Goal: Task Accomplishment & Management: Manage account settings

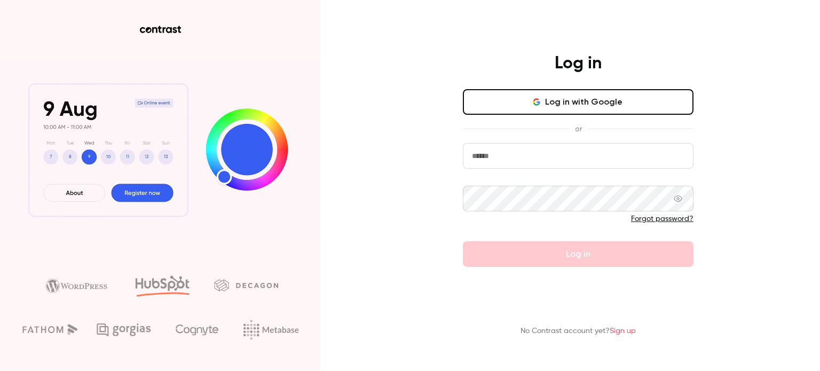
click at [653, 153] on input "email" at bounding box center [578, 156] width 231 height 26
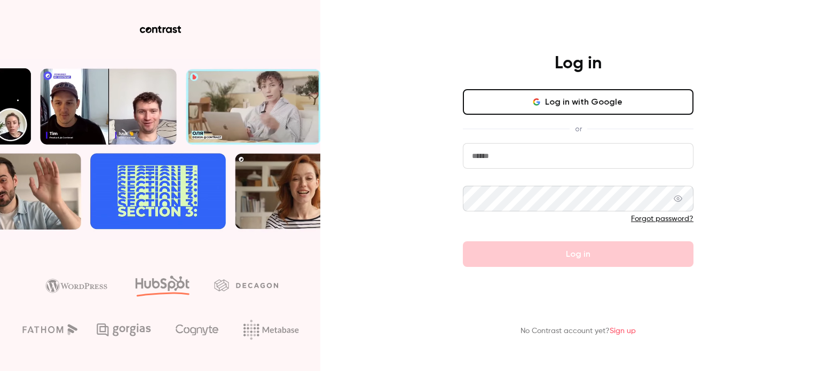
click at [581, 156] on input "email" at bounding box center [578, 156] width 231 height 26
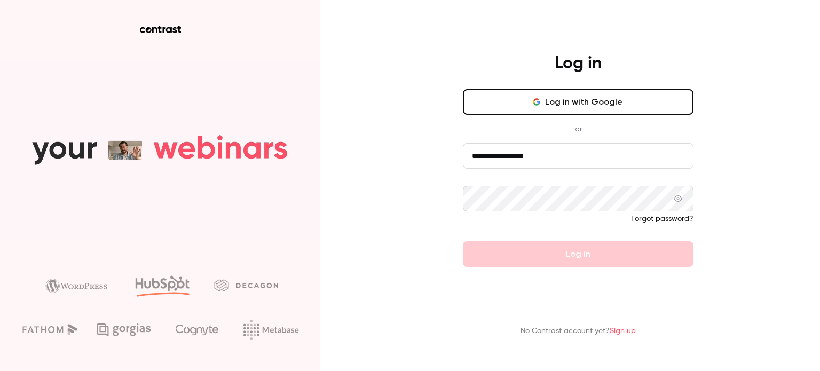
type input "**********"
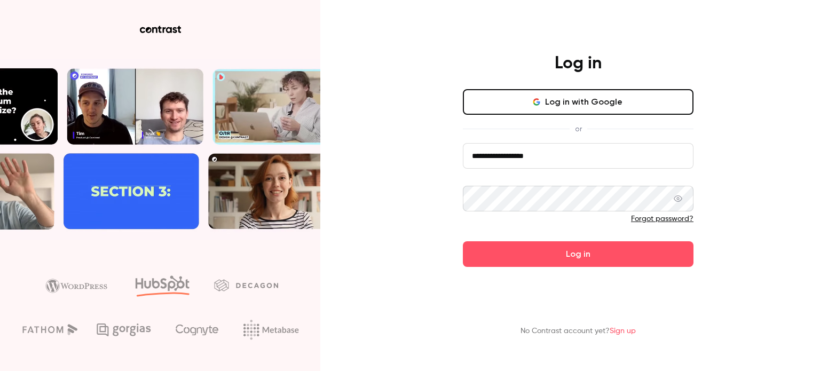
click at [463, 241] on button "Log in" at bounding box center [578, 254] width 231 height 26
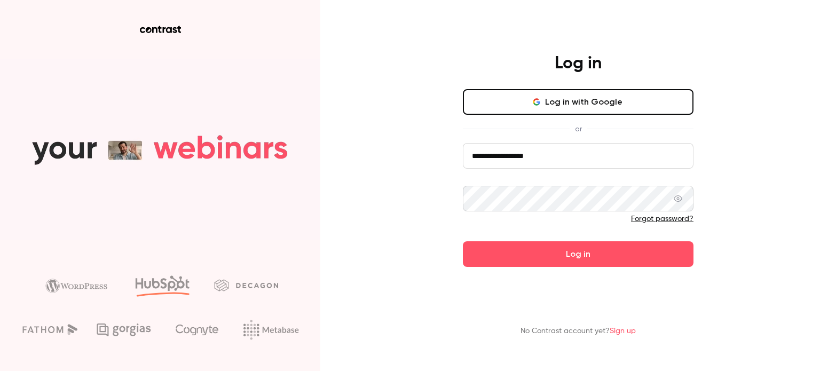
click at [0, 370] on com-1password-button at bounding box center [0, 371] width 0 height 0
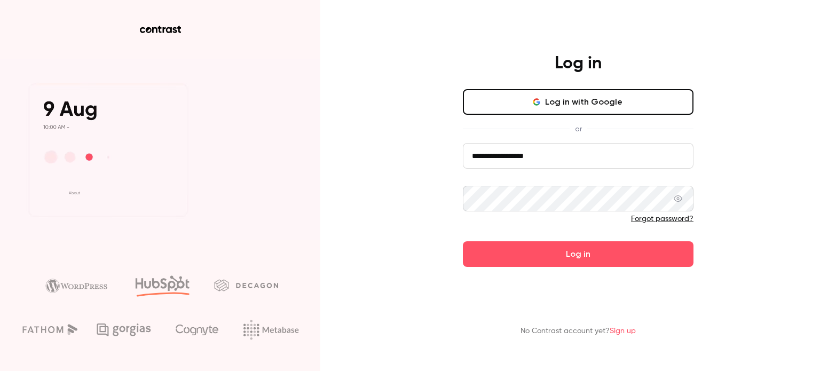
click at [574, 110] on button "Log in with Google" at bounding box center [578, 102] width 231 height 26
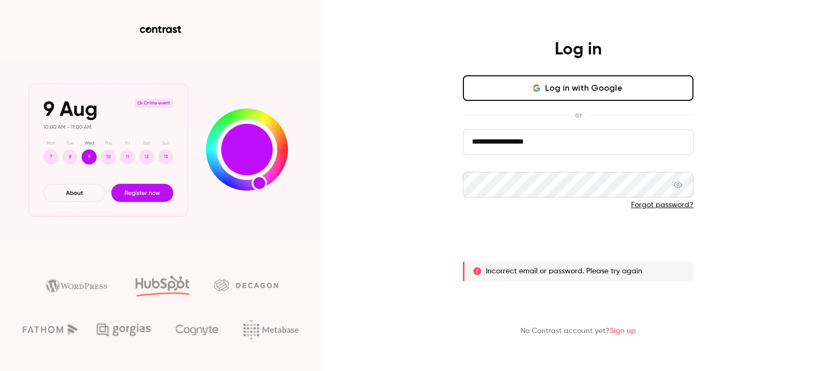
click at [533, 242] on button "Log in" at bounding box center [578, 240] width 231 height 26
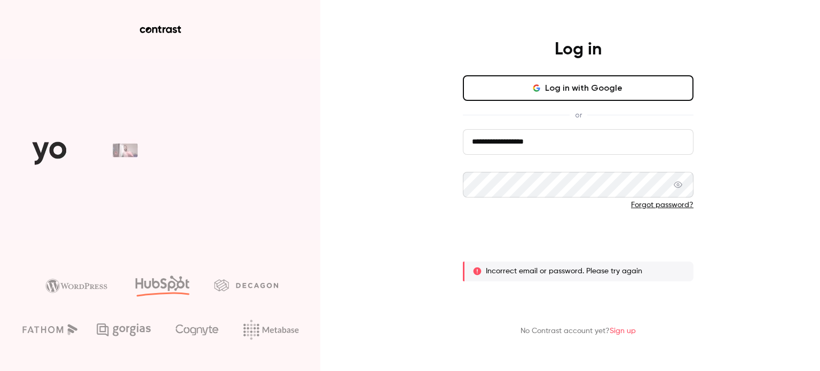
click at [533, 242] on button "Log in" at bounding box center [578, 240] width 231 height 26
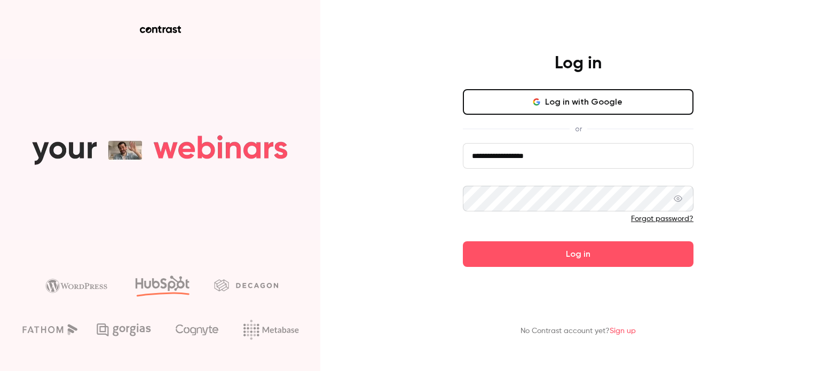
click at [463, 241] on button "Log in" at bounding box center [578, 254] width 231 height 26
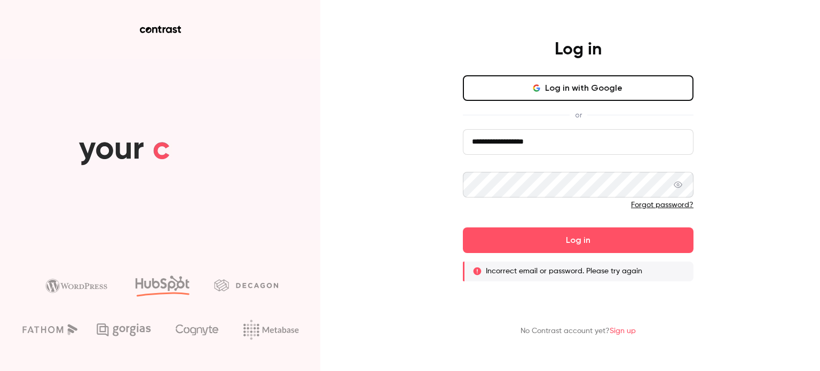
click at [553, 147] on input "**********" at bounding box center [578, 142] width 231 height 26
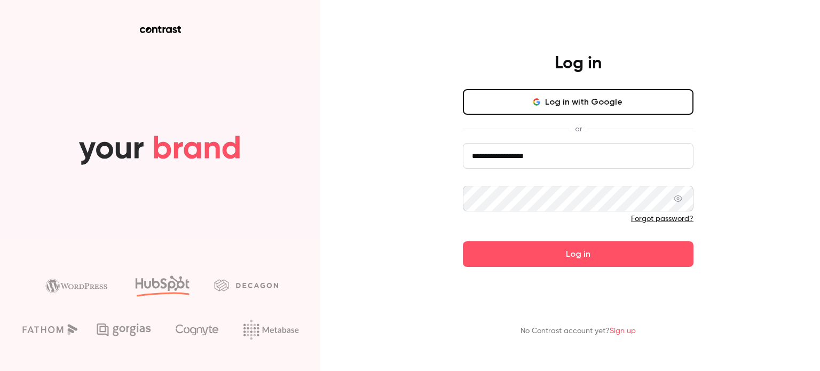
click at [463, 241] on button "Log in" at bounding box center [578, 254] width 231 height 26
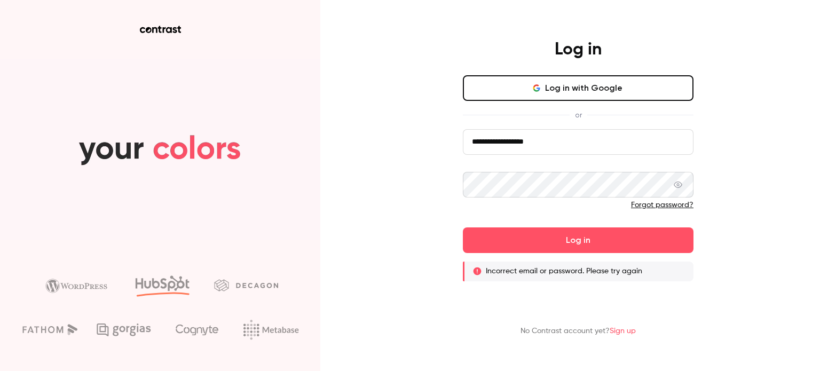
click at [677, 207] on link "Forgot password?" at bounding box center [662, 204] width 62 height 7
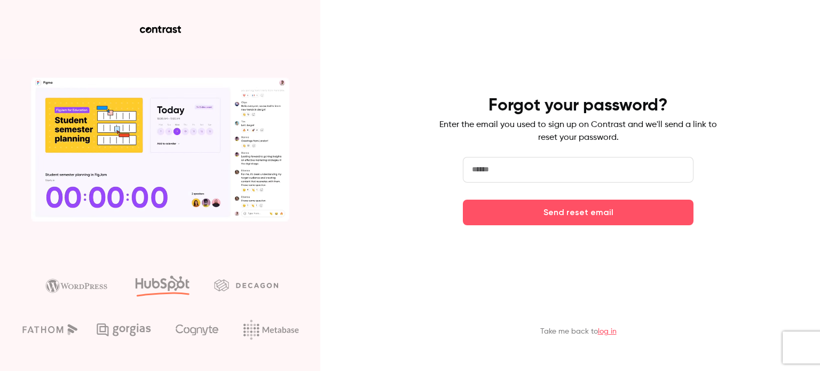
click at [585, 179] on input "email" at bounding box center [578, 170] width 231 height 26
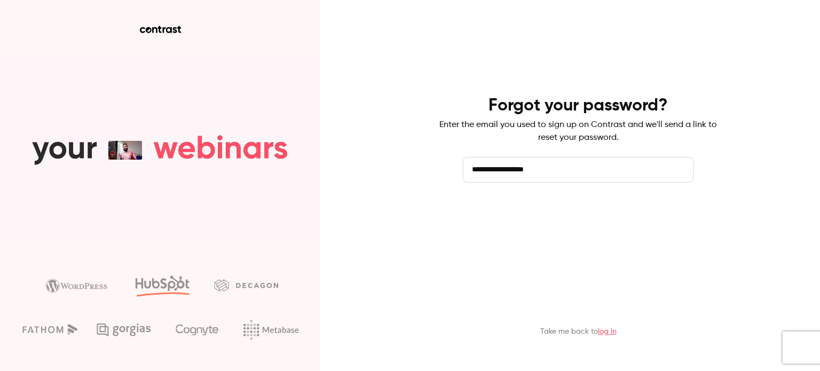
type input "**********"
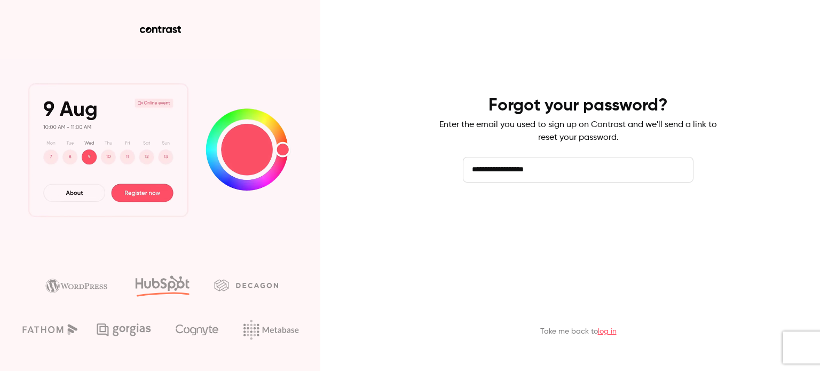
click at [593, 211] on button "Send reset email" at bounding box center [578, 213] width 231 height 26
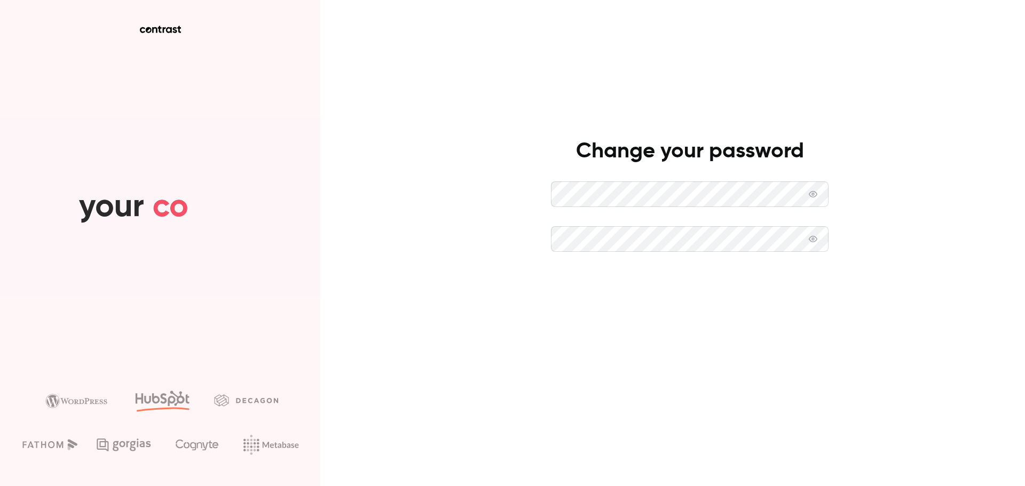
click at [414, 287] on button "Set new password" at bounding box center [690, 284] width 278 height 26
